Goal: Information Seeking & Learning: Learn about a topic

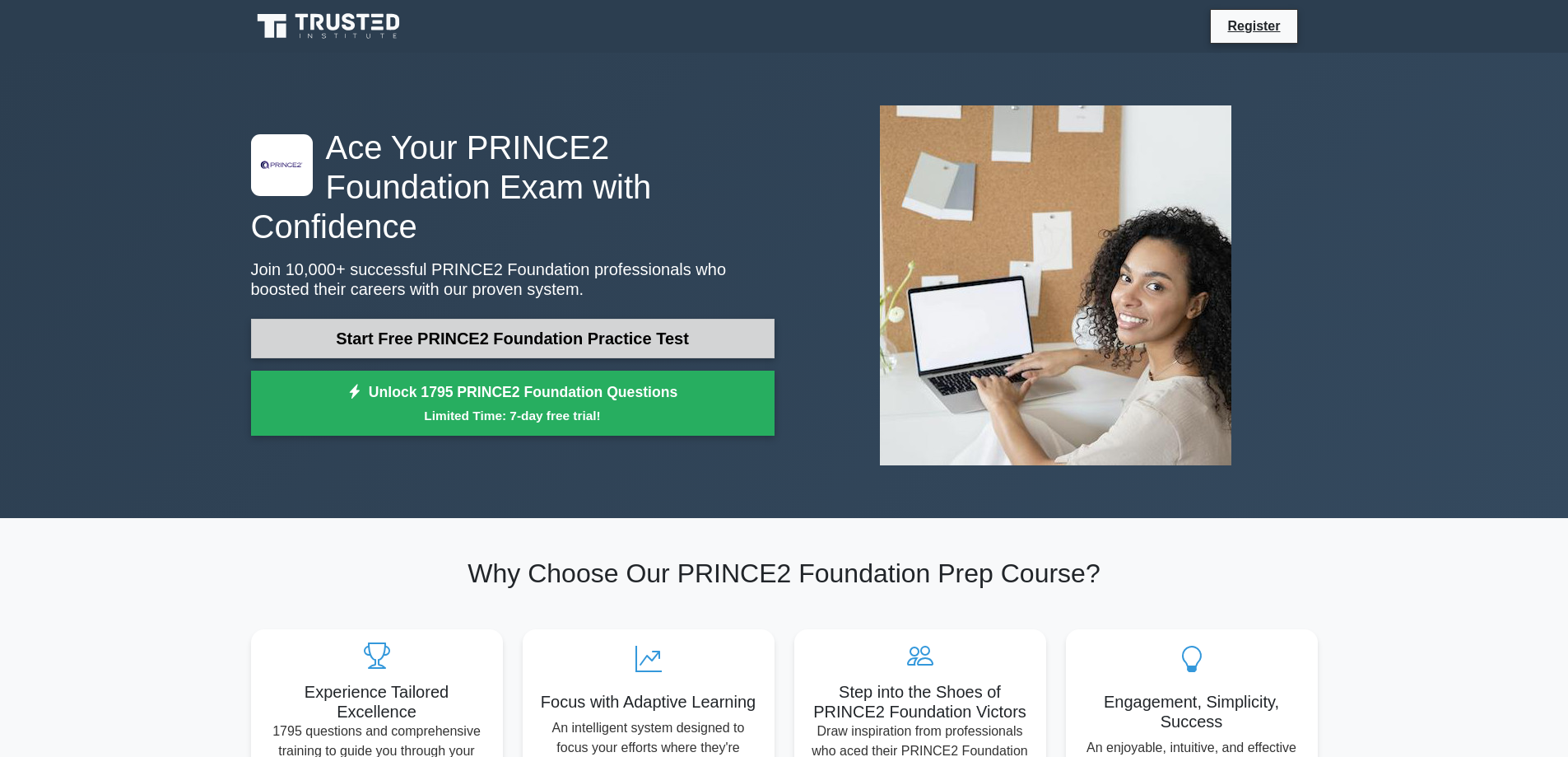
click at [452, 319] on link "Start Free PRINCE2 Foundation Practice Test" at bounding box center [513, 339] width 524 height 40
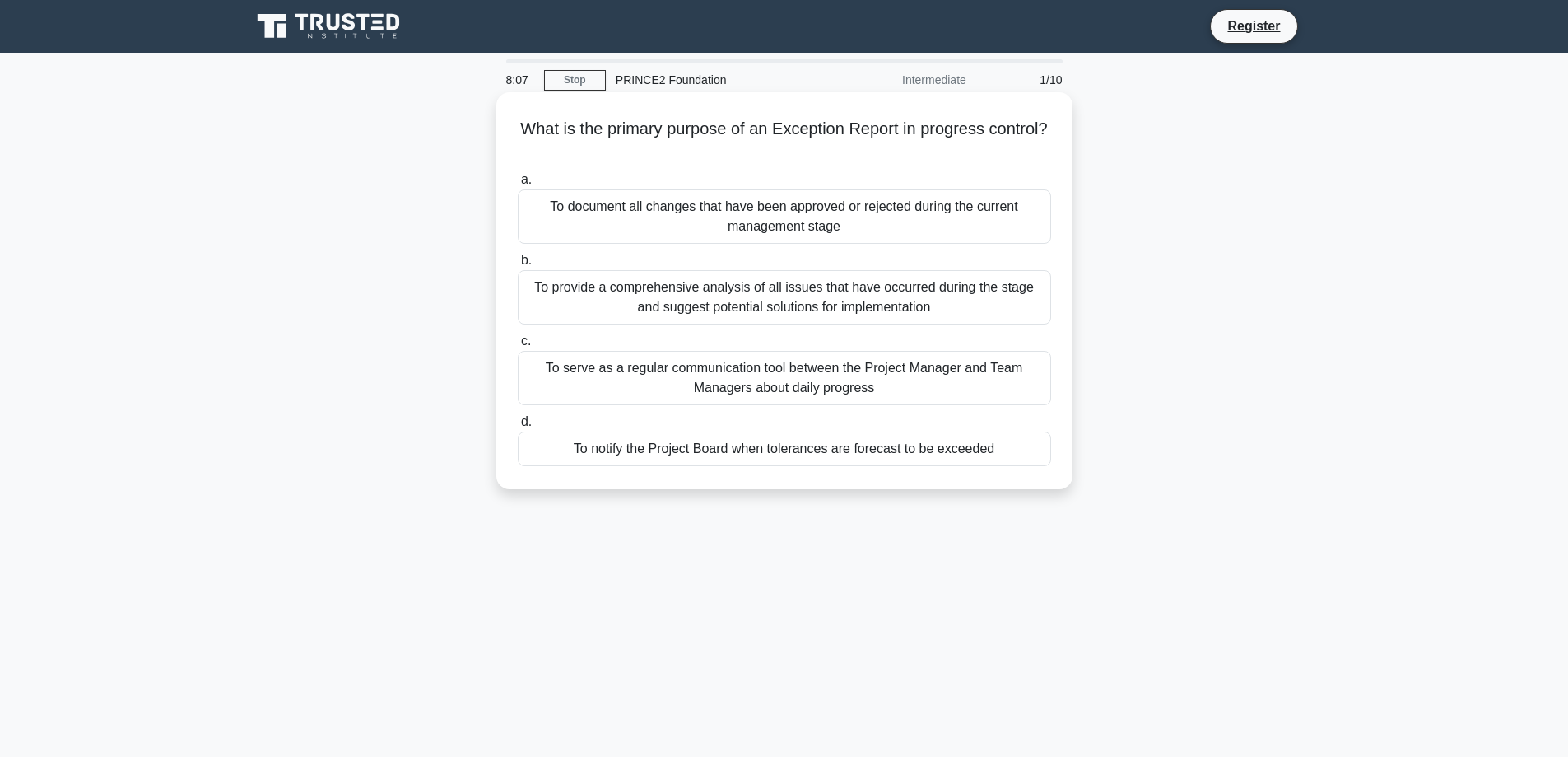
click at [815, 448] on div "To notify the Project Board when tolerances are forecast to be exceeded" at bounding box center [785, 448] width 534 height 34
click at [518, 428] on input "d. To notify the Project Board when tolerances are forecast to be exceeded" at bounding box center [518, 422] width 0 height 11
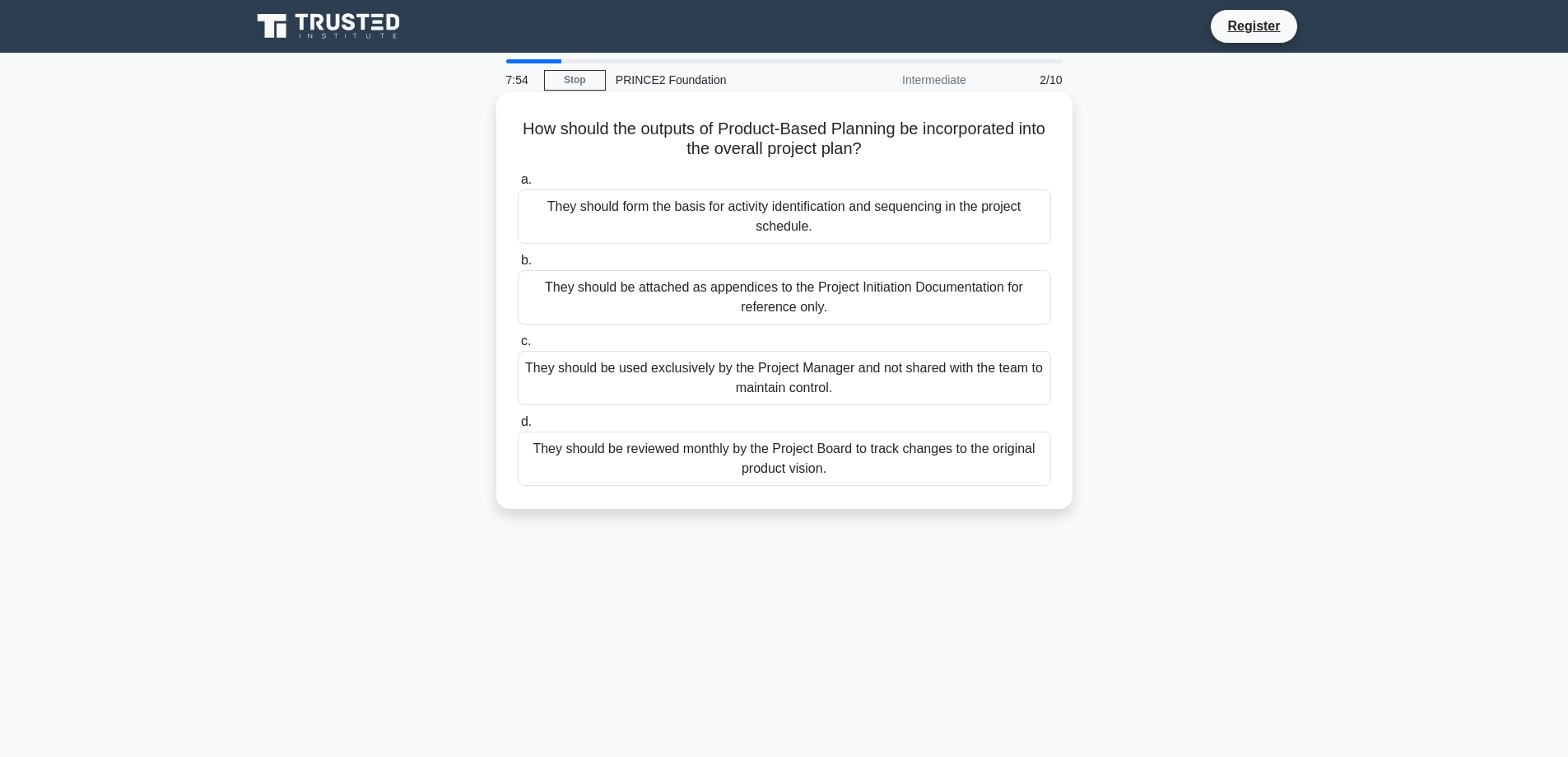
drag, startPoint x: 529, startPoint y: 130, endPoint x: 894, endPoint y: 146, distance: 365.4
click at [894, 146] on h5 "How should the outputs of Product-Based Planning be incorporated into the overa…" at bounding box center [784, 139] width 536 height 41
copy h5 "How should the outputs of Product-Based Planning be incorporated into the overa…"
click at [372, 275] on div "How should the outputs of Product-Based Planning be incorporated into the overa…" at bounding box center [784, 314] width 1086 height 437
click at [760, 214] on div "They should form the basis for activity identification and sequencing in the pr…" at bounding box center [785, 217] width 534 height 54
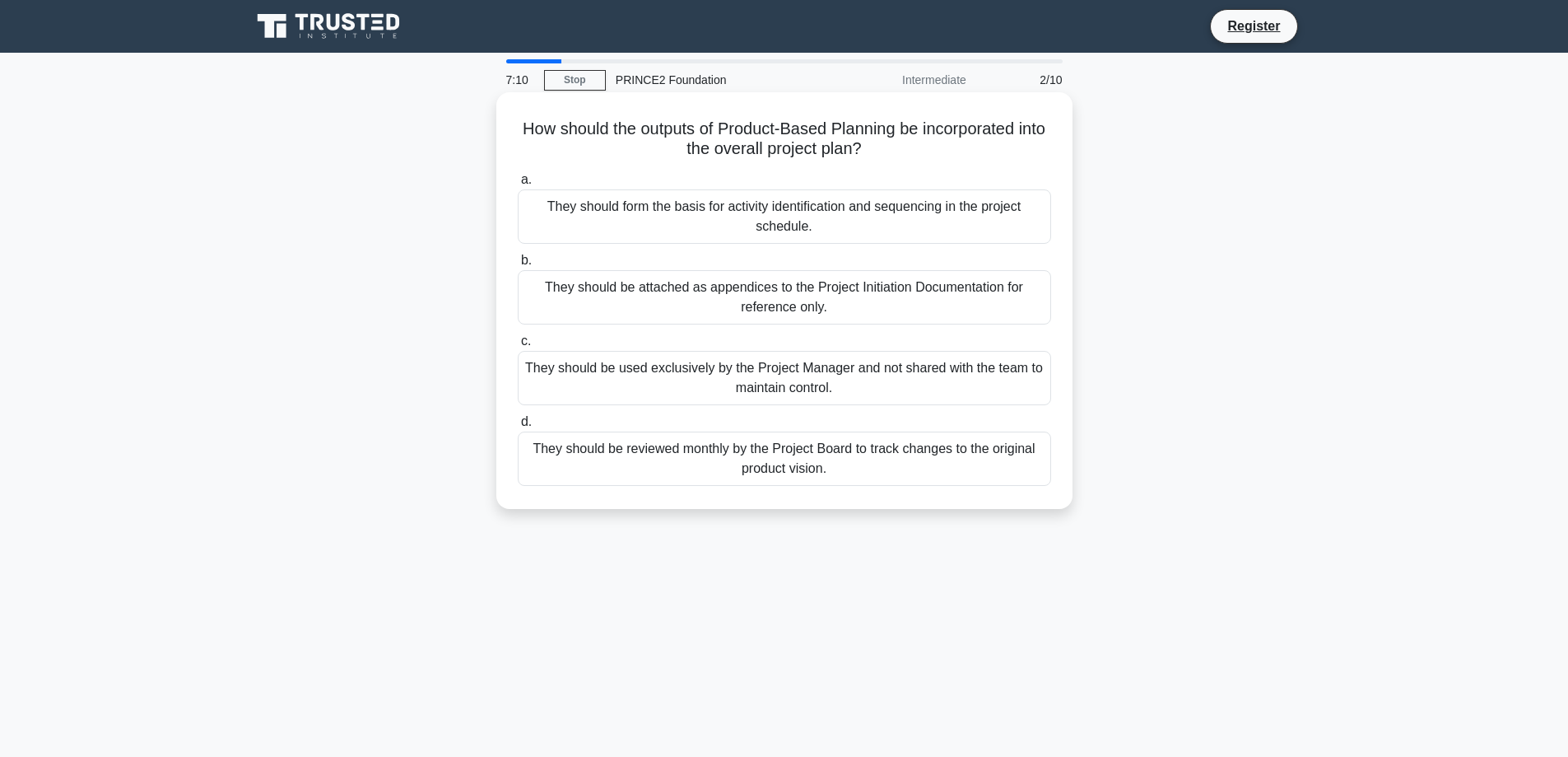
click at [518, 185] on input "a. They should form the basis for activity identification and sequencing in the…" at bounding box center [518, 180] width 0 height 11
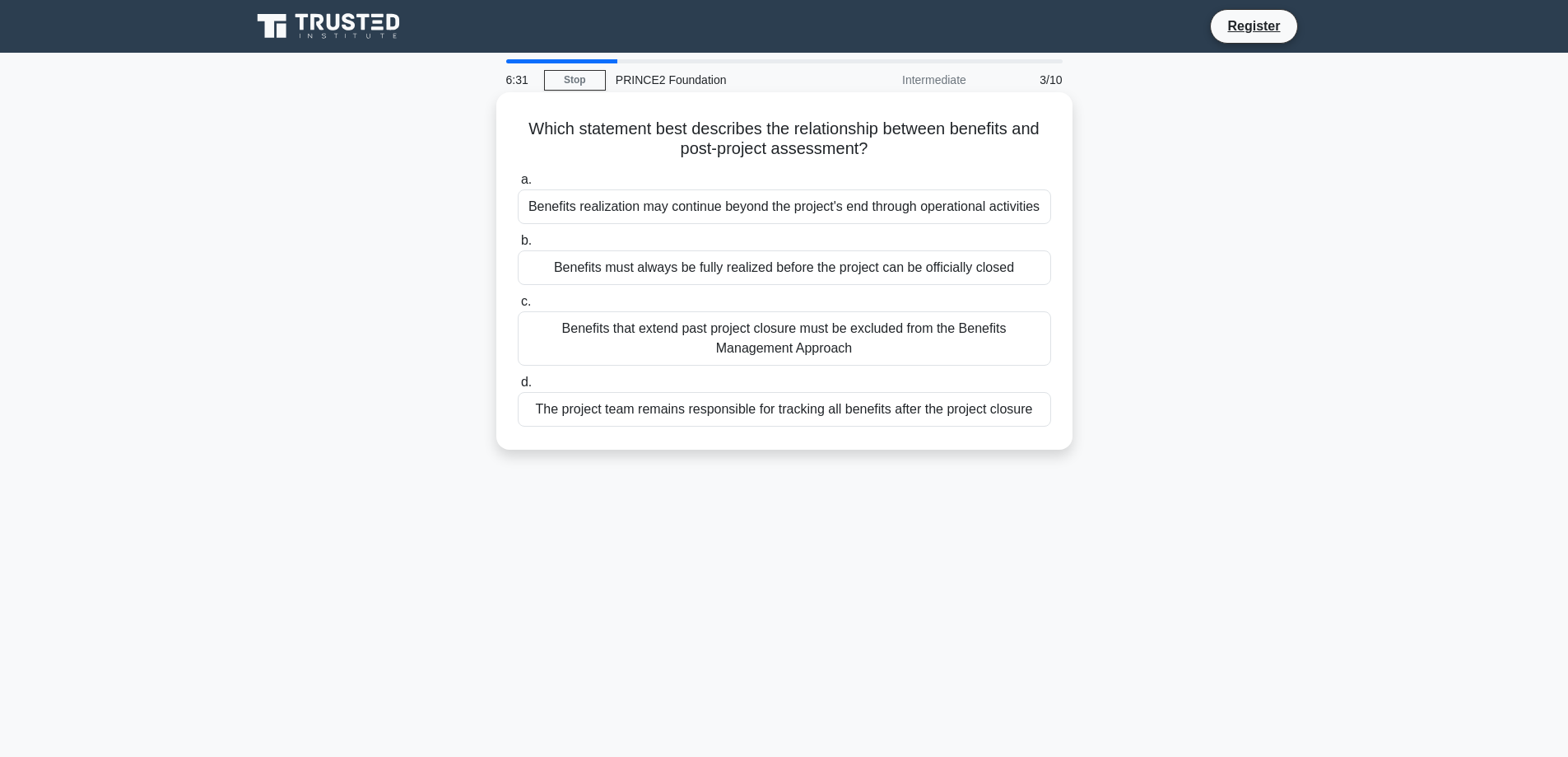
drag, startPoint x: 523, startPoint y: 124, endPoint x: 889, endPoint y: 145, distance: 366.6
click at [889, 145] on h5 "Which statement best describes the relationship between benefits and post-proje…" at bounding box center [784, 139] width 536 height 41
copy h5 "Which statement best describes the relationship between benefits and post-proje…"
